Goal: Task Accomplishment & Management: Use online tool/utility

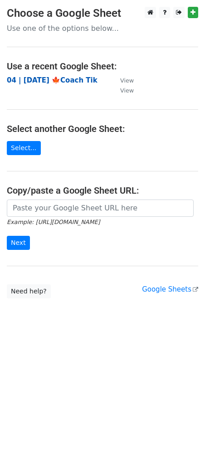
click at [67, 80] on strong "04 | [DATE] 🍁Coach Tik" at bounding box center [52, 80] width 91 height 8
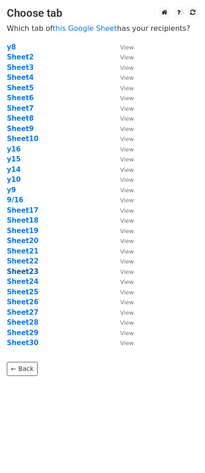
click at [28, 268] on strong "Sheet23" at bounding box center [23, 272] width 32 height 8
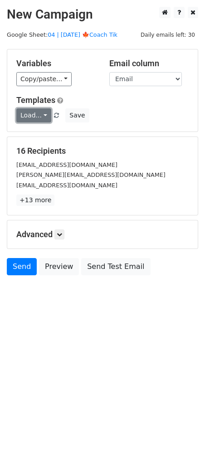
click at [35, 117] on link "Load..." at bounding box center [33, 115] width 35 height 14
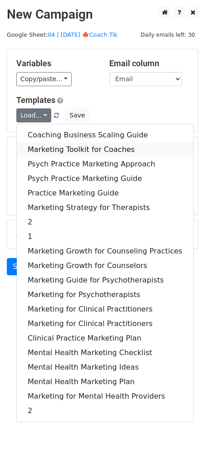
click at [41, 147] on link "Marketing Toolkit for Coaches" at bounding box center [105, 149] width 176 height 15
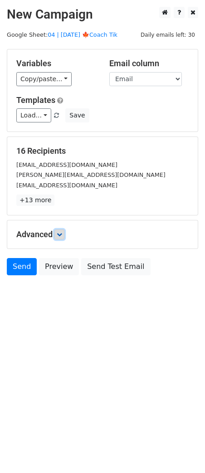
click at [60, 235] on icon at bounding box center [59, 234] width 5 height 5
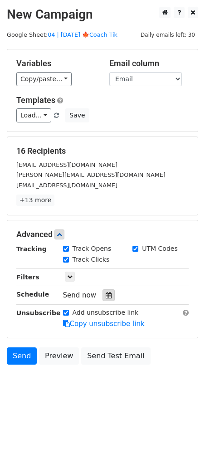
click at [106, 293] on icon at bounding box center [109, 295] width 6 height 6
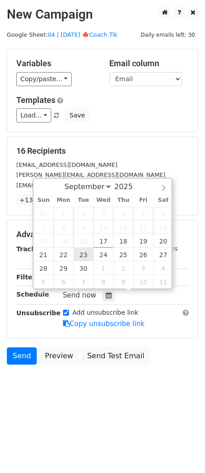
type input "2025-09-23 12:00"
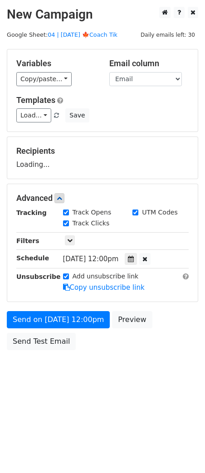
click at [68, 330] on div "Send on Sep 23 at 12:00pm Preview Send Test Email" at bounding box center [102, 333] width 205 height 44
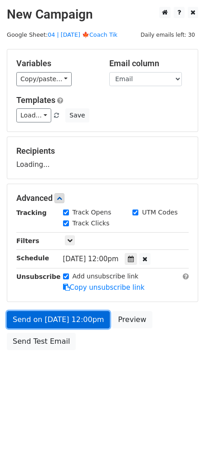
click at [68, 324] on link "Send on Sep 23 at 12:00pm" at bounding box center [58, 319] width 103 height 17
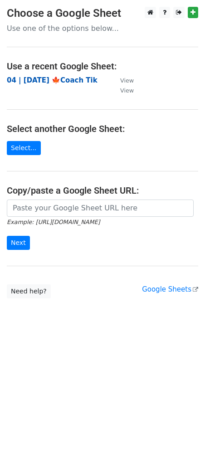
click at [55, 80] on strong "04 | [DATE] 🍁Coach Tik" at bounding box center [52, 80] width 91 height 8
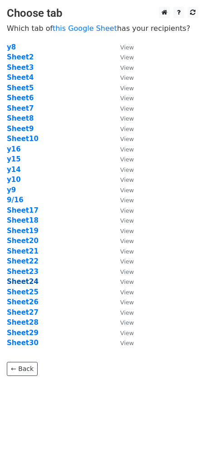
click at [27, 280] on strong "Sheet24" at bounding box center [23, 281] width 32 height 8
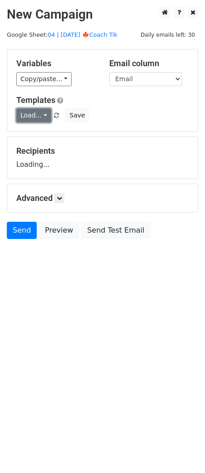
click at [29, 120] on link "Load..." at bounding box center [33, 115] width 35 height 14
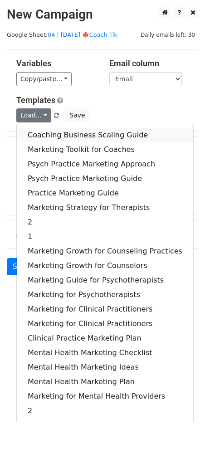
click at [39, 136] on link "Coaching Business Scaling Guide" at bounding box center [105, 135] width 176 height 15
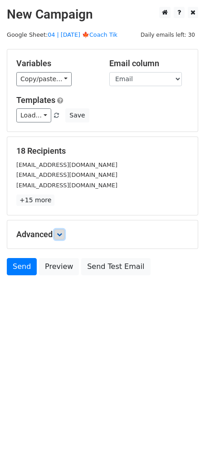
click at [58, 233] on icon at bounding box center [59, 234] width 5 height 5
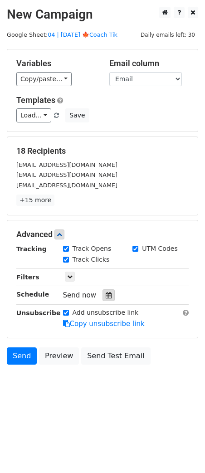
click at [107, 290] on div at bounding box center [108, 295] width 12 height 12
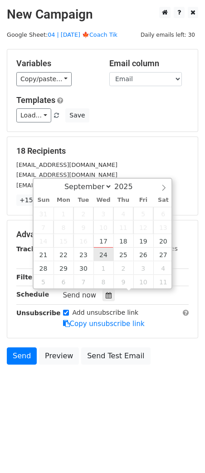
type input "2025-09-24 12:00"
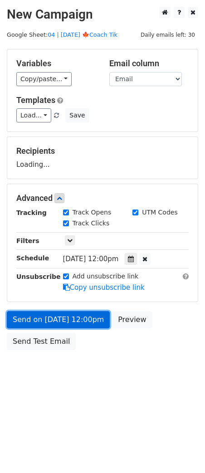
click at [83, 314] on link "Send on Sep 24 at 12:00pm" at bounding box center [58, 319] width 103 height 17
